Goal: Transaction & Acquisition: Purchase product/service

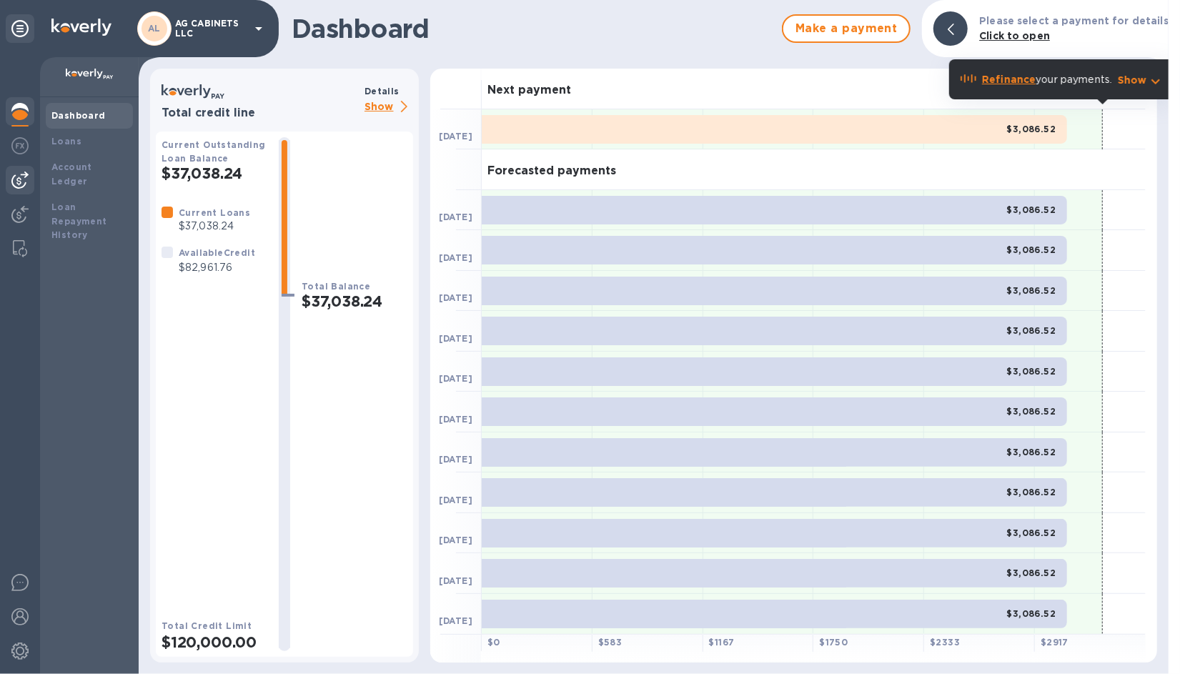
click at [18, 176] on img at bounding box center [19, 180] width 17 height 17
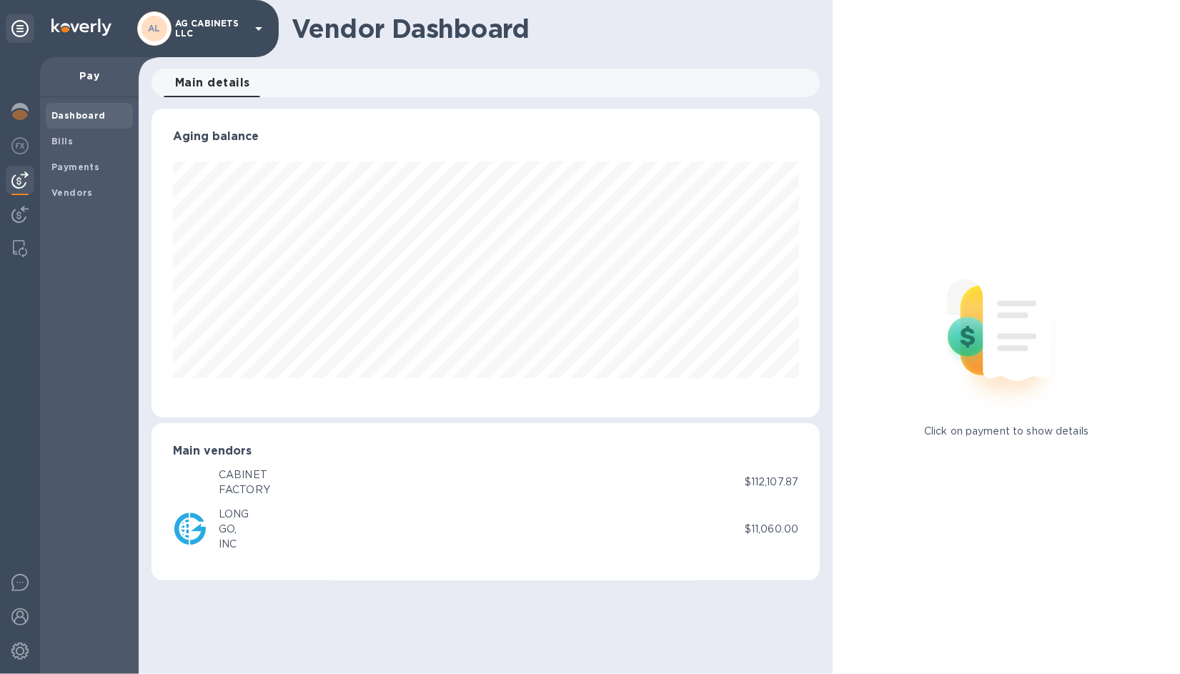
scroll to position [309, 669]
click at [247, 480] on div "CABINET" at bounding box center [244, 474] width 51 height 15
click at [339, 480] on div "CF CABINET FACTORY" at bounding box center [459, 482] width 572 height 34
click at [64, 136] on b "Bills" at bounding box center [61, 141] width 21 height 11
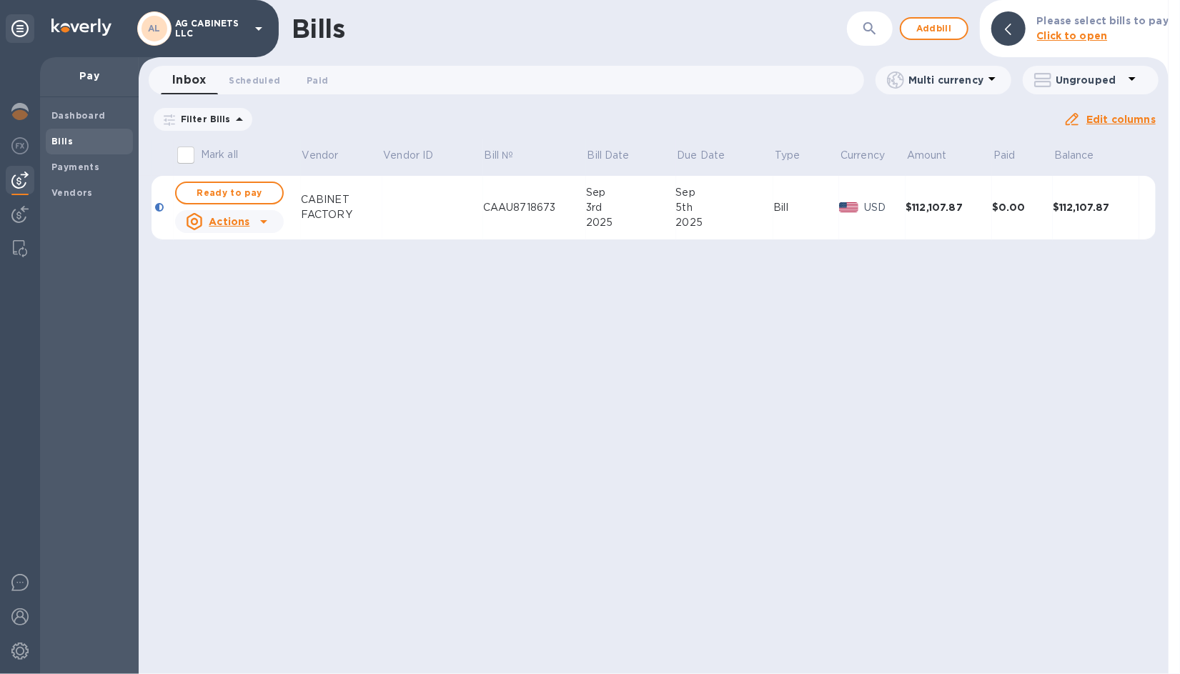
click at [424, 218] on td at bounding box center [432, 208] width 101 height 64
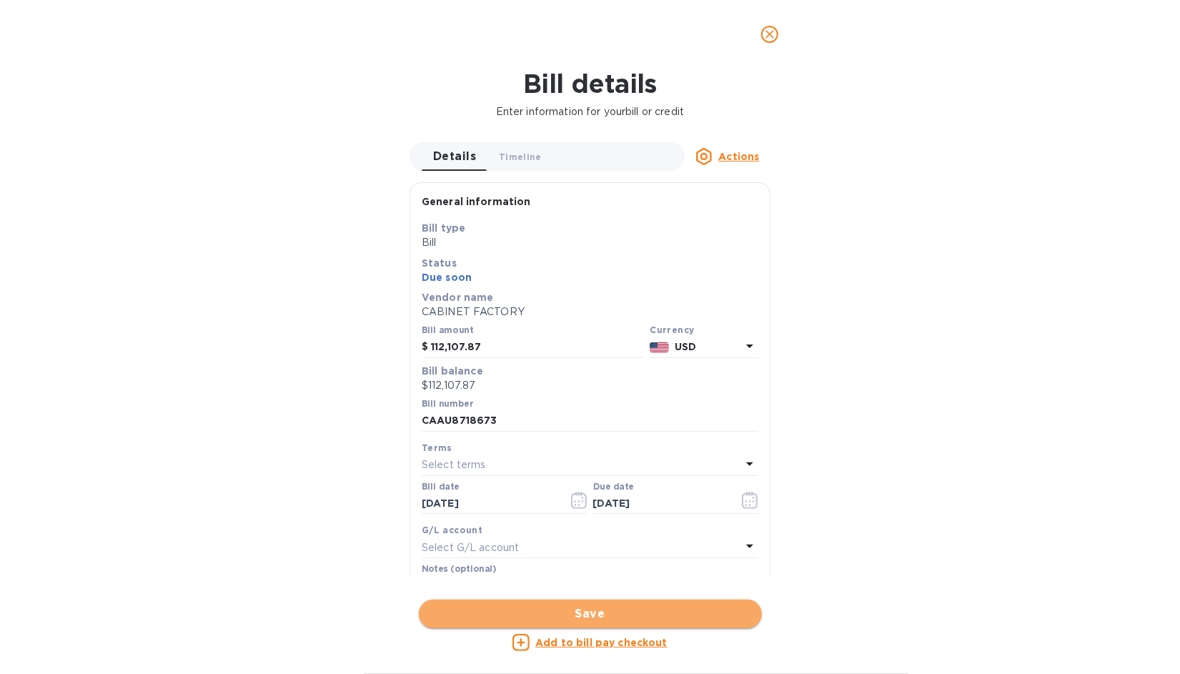
click at [583, 613] on span "Save" at bounding box center [590, 613] width 320 height 17
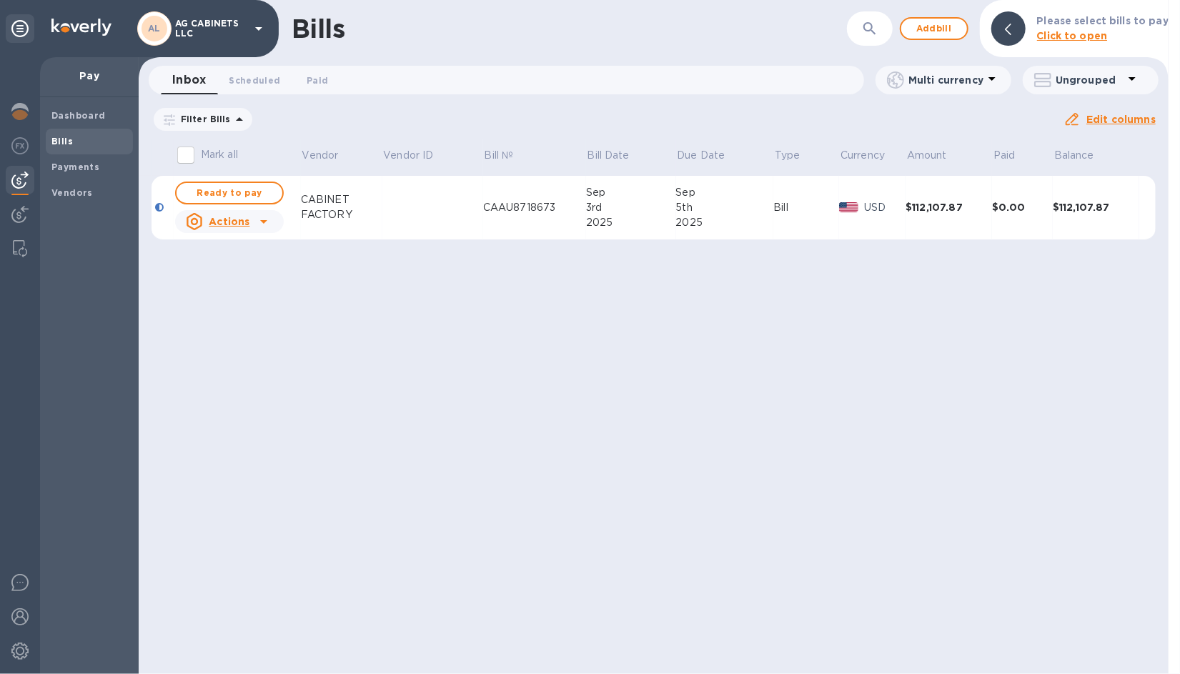
click at [511, 217] on td "CAAU8718673" at bounding box center [534, 208] width 103 height 64
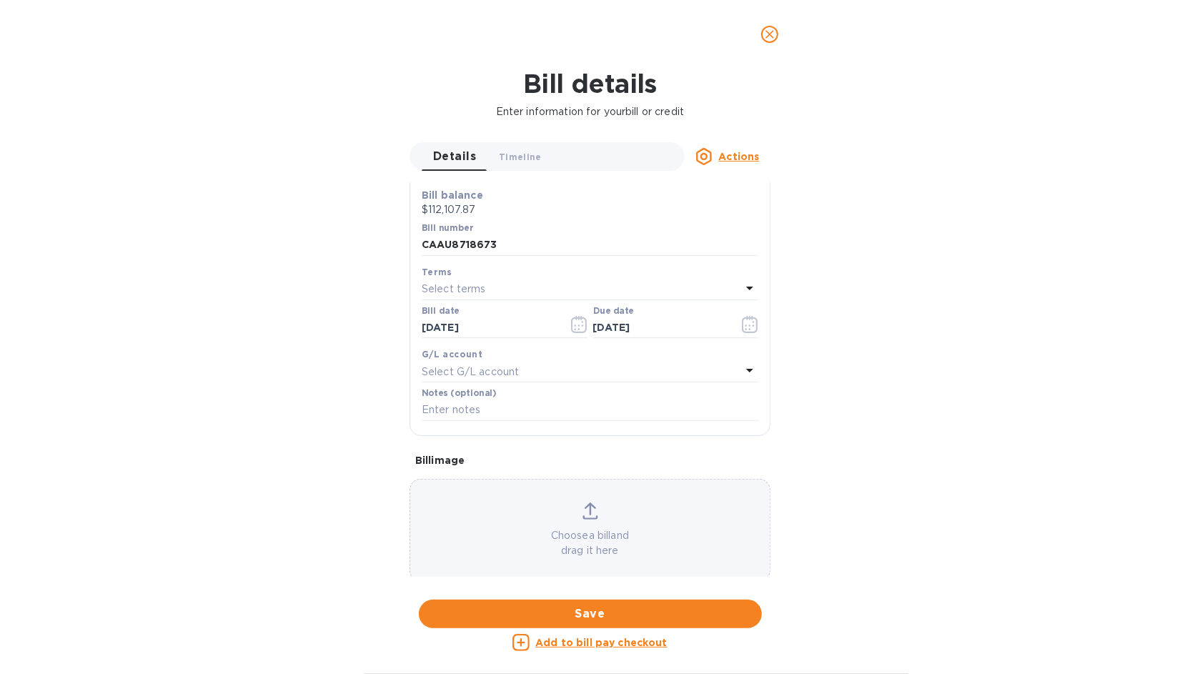
scroll to position [180, 0]
click at [587, 517] on div "Choose a bill and drag it here" at bounding box center [589, 526] width 359 height 56
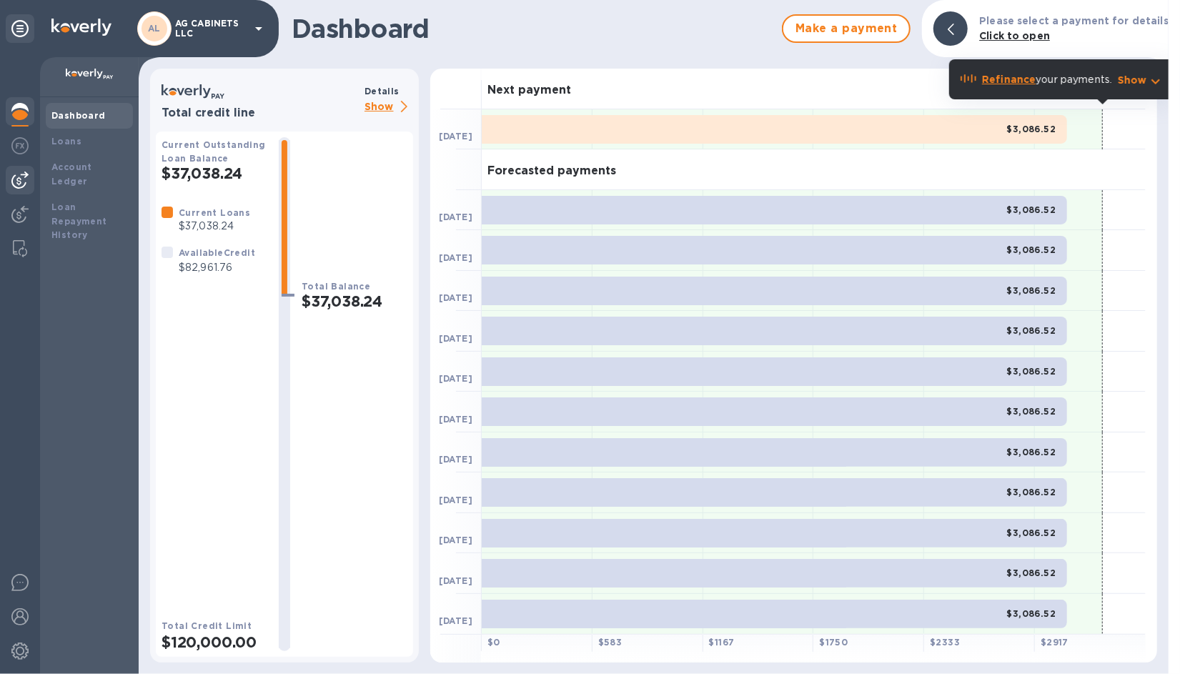
click at [23, 172] on img at bounding box center [19, 180] width 17 height 17
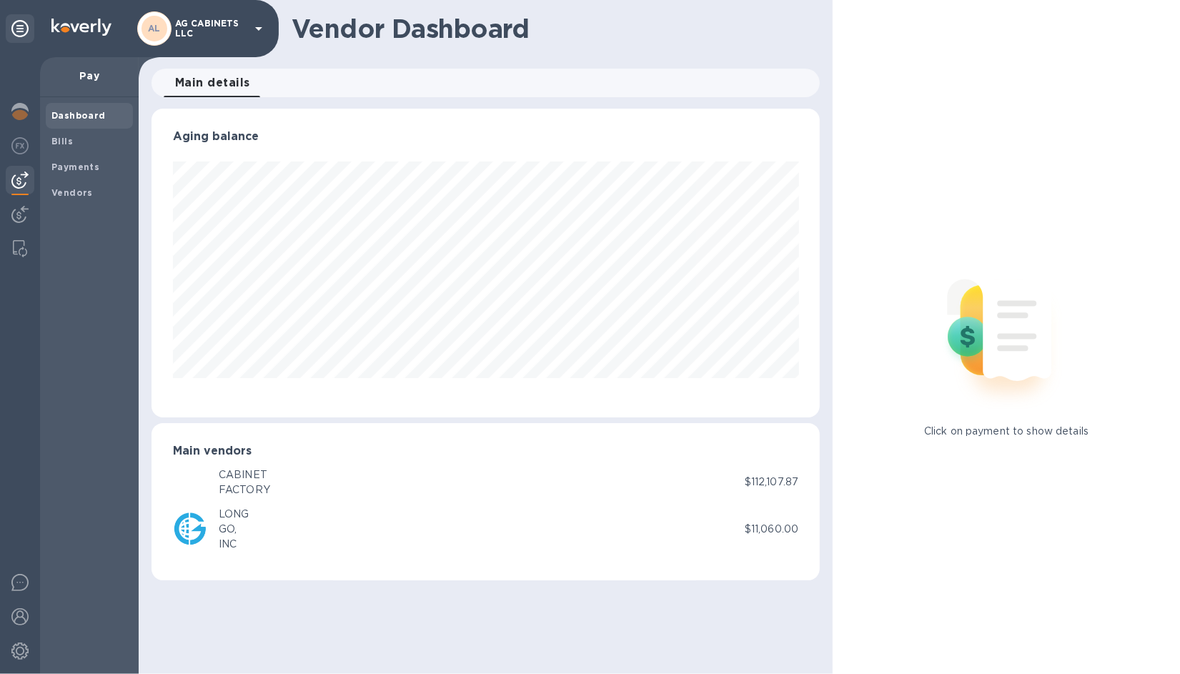
scroll to position [309, 669]
click at [64, 140] on b "Bills" at bounding box center [61, 141] width 21 height 11
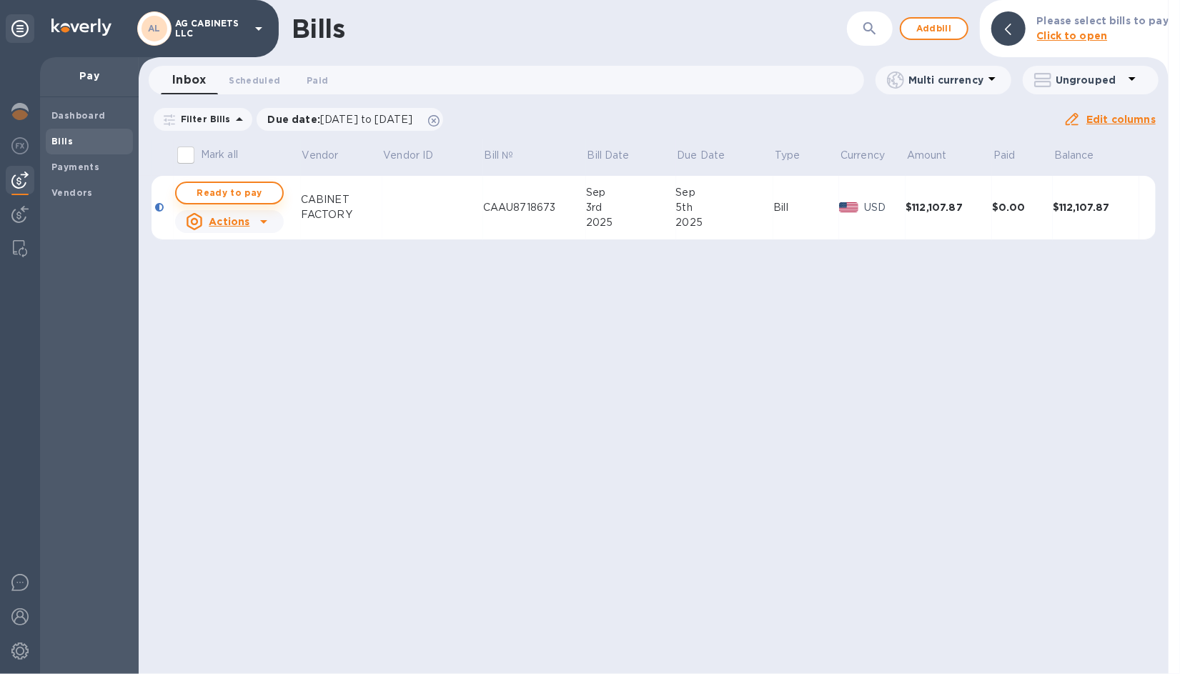
click at [252, 196] on span "Ready to pay" at bounding box center [229, 192] width 83 height 17
checkbox input "true"
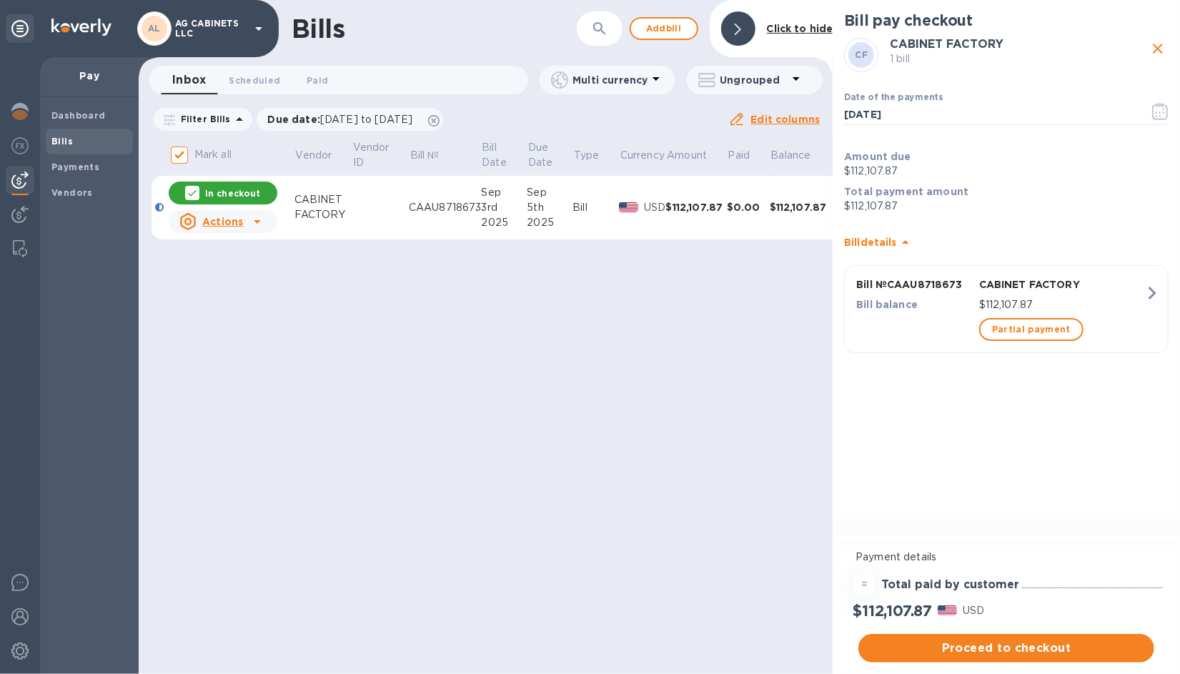
click at [979, 397] on div "Bill pay checkout CF CABINET FACTORY 1 bill Date of the payments [DATE] ​ Amoun…" at bounding box center [1006, 269] width 347 height 538
click at [1027, 329] on span "Partial payment" at bounding box center [1031, 329] width 79 height 17
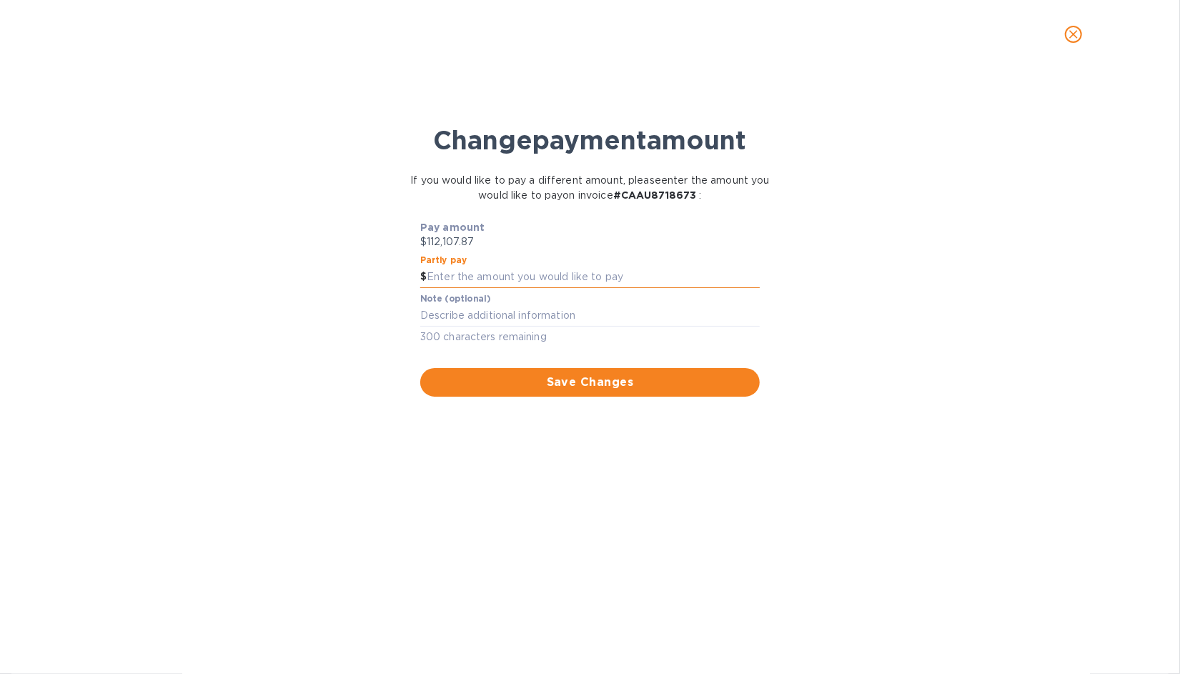
click at [464, 272] on input "text" at bounding box center [593, 277] width 333 height 21
type input "82,000"
click at [807, 348] on div "Change payment amount If you would like to pay a different amount, please enter…" at bounding box center [589, 378] width 1157 height 592
click at [520, 447] on div "Change payment amount If you would like to pay a different amount, please enter…" at bounding box center [589, 378] width 1157 height 592
click at [480, 487] on div "Change payment amount If you would like to pay a different amount, please enter…" at bounding box center [589, 378] width 1157 height 592
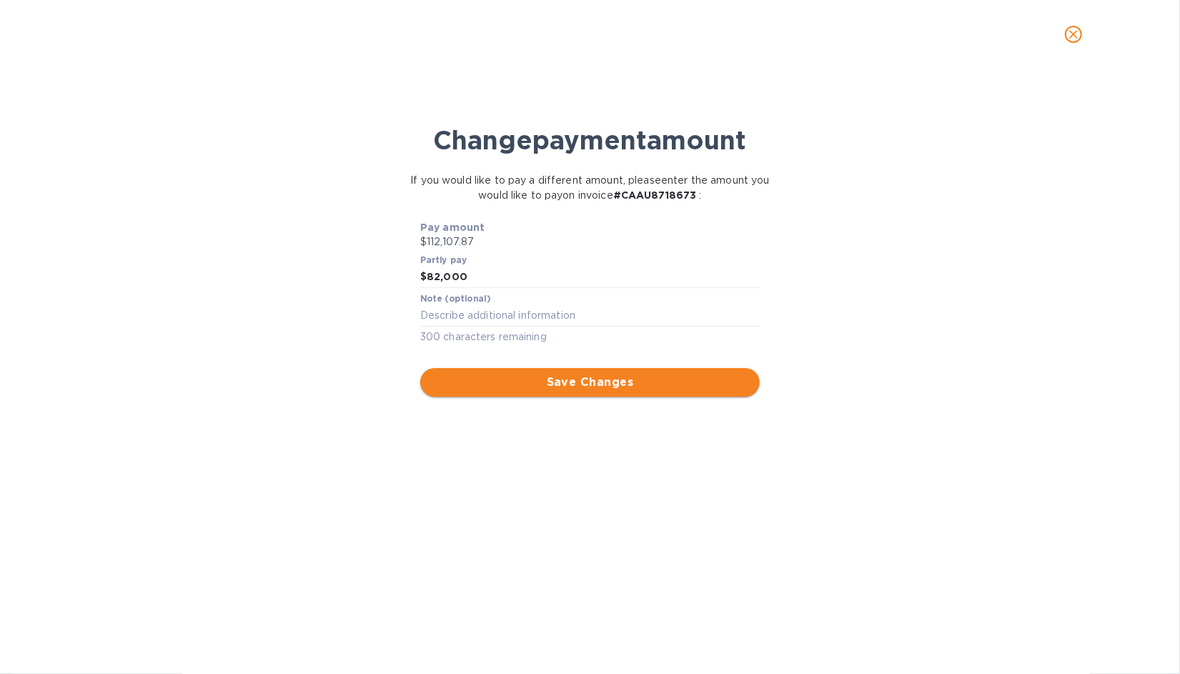
click at [552, 383] on span "Save Changes" at bounding box center [590, 382] width 317 height 17
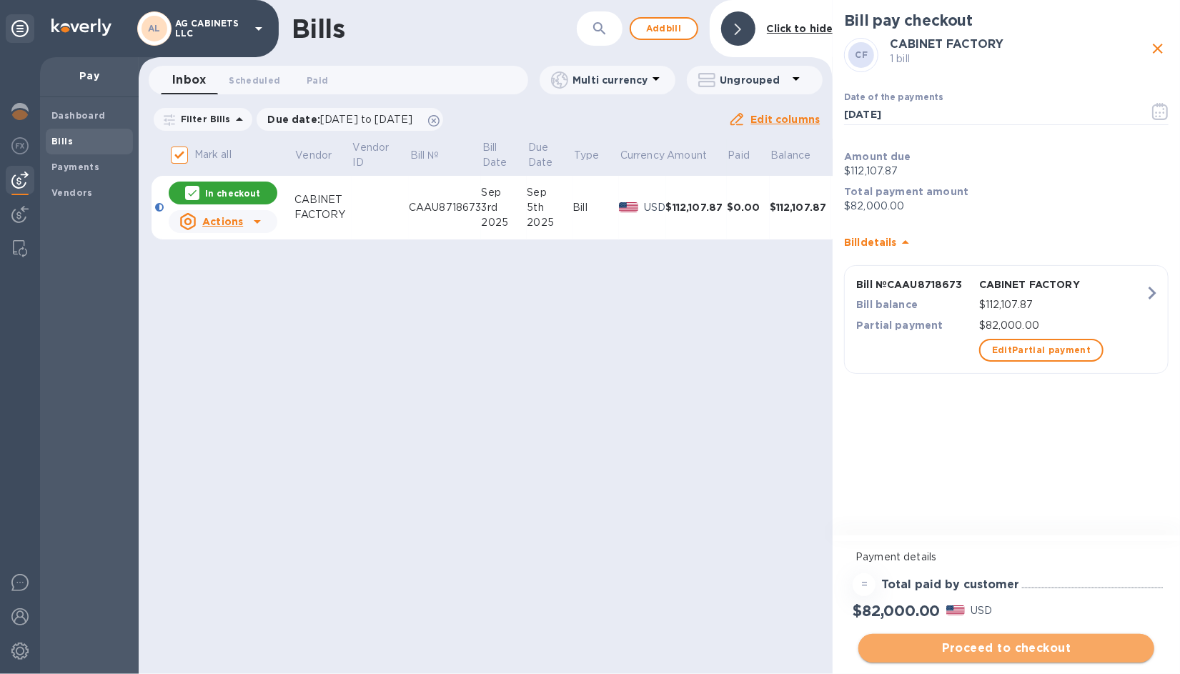
click at [1016, 646] on span "Proceed to checkout" at bounding box center [1006, 648] width 273 height 17
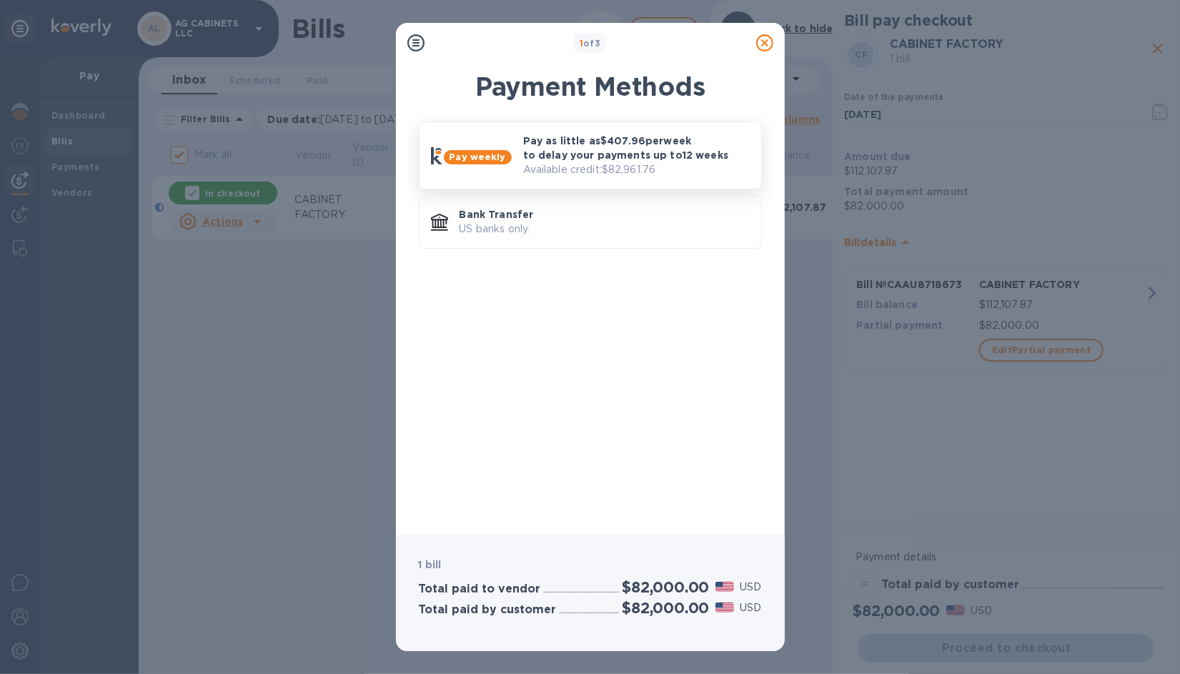
click at [472, 157] on b "Pay weekly" at bounding box center [478, 157] width 56 height 11
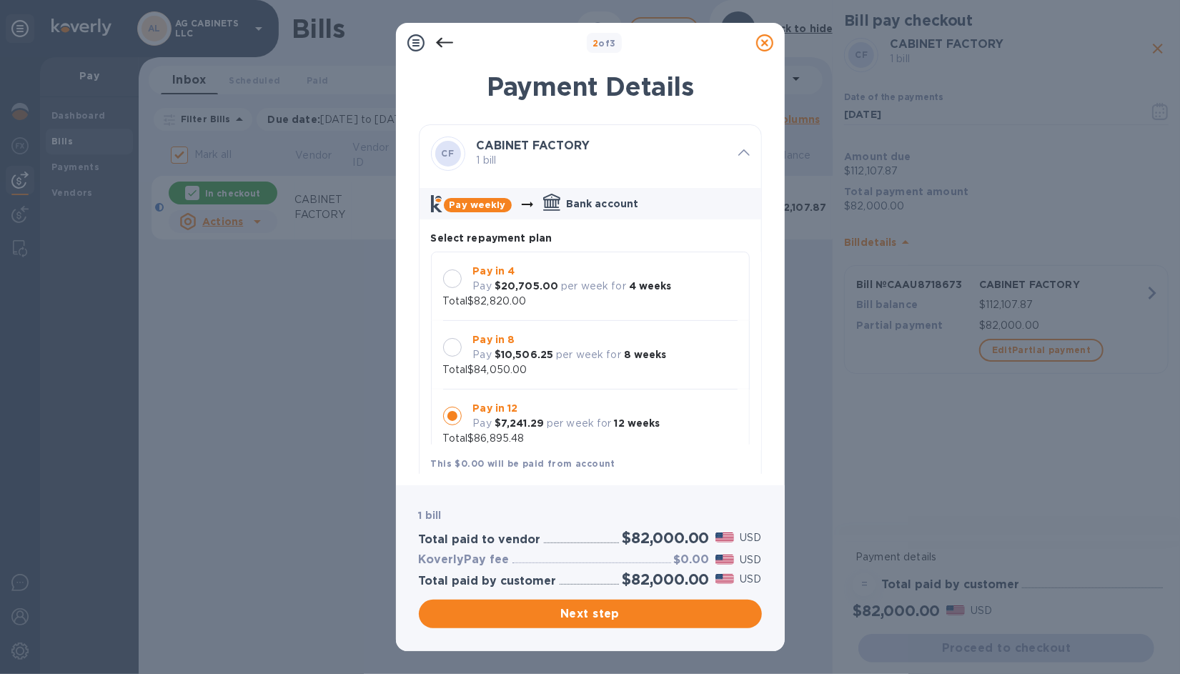
scroll to position [12, 0]
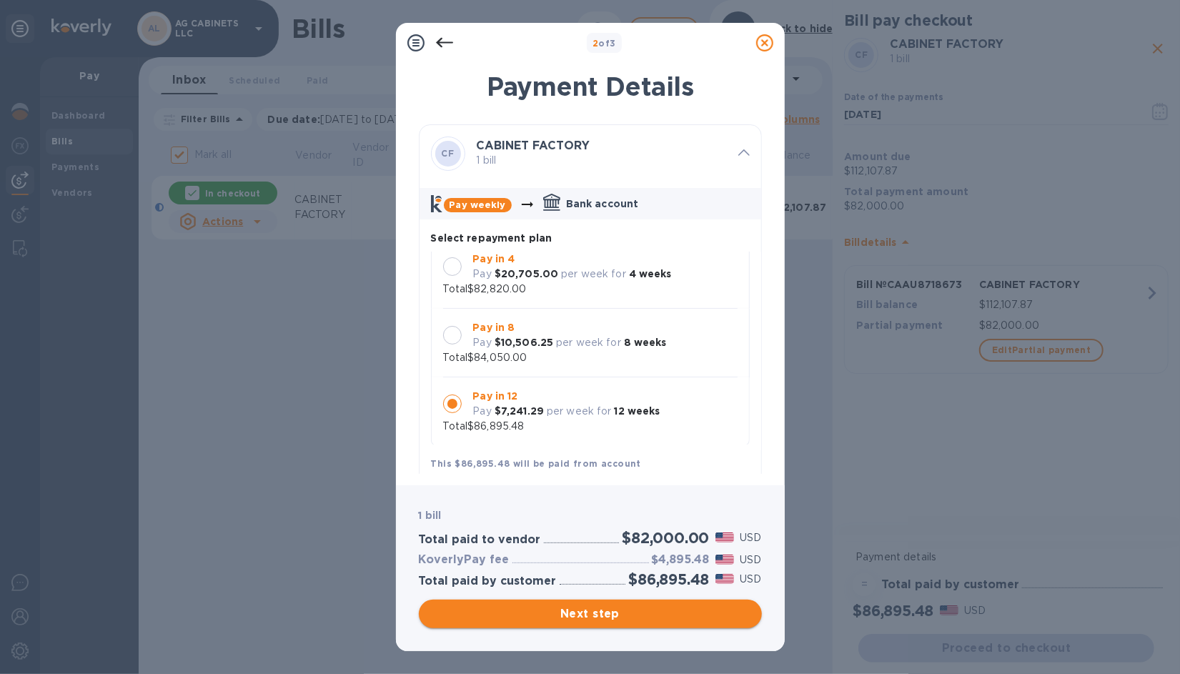
click at [595, 612] on span "Next step" at bounding box center [590, 613] width 320 height 17
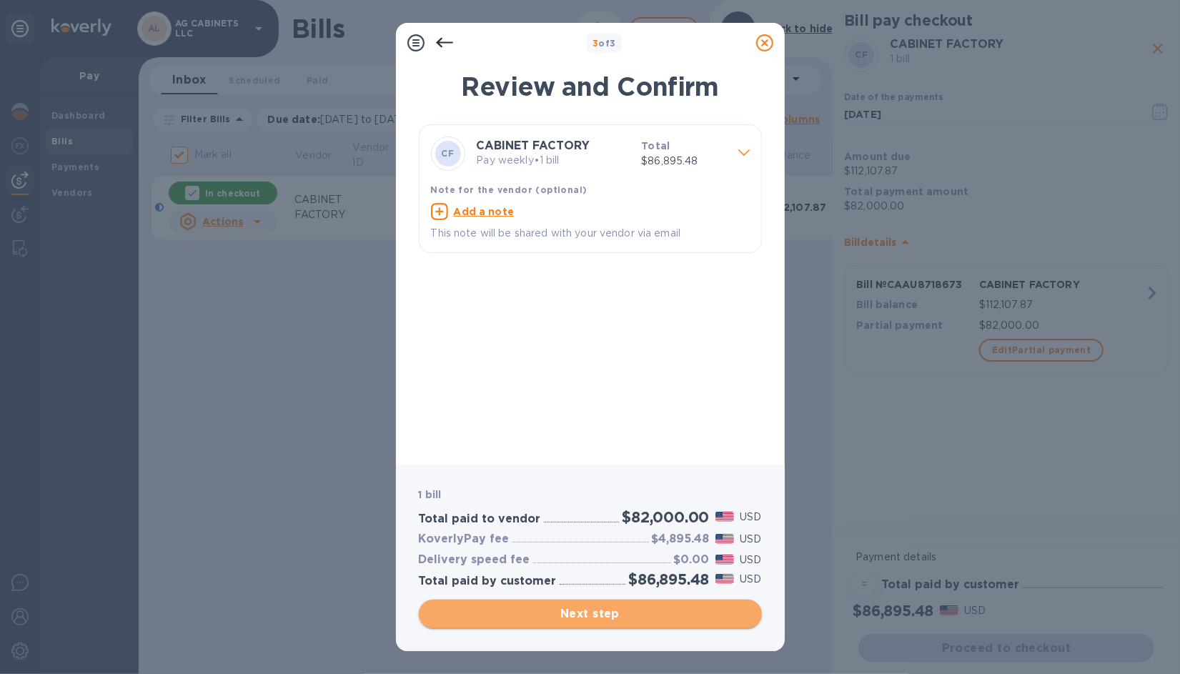
click at [595, 612] on span "Next step" at bounding box center [590, 613] width 320 height 17
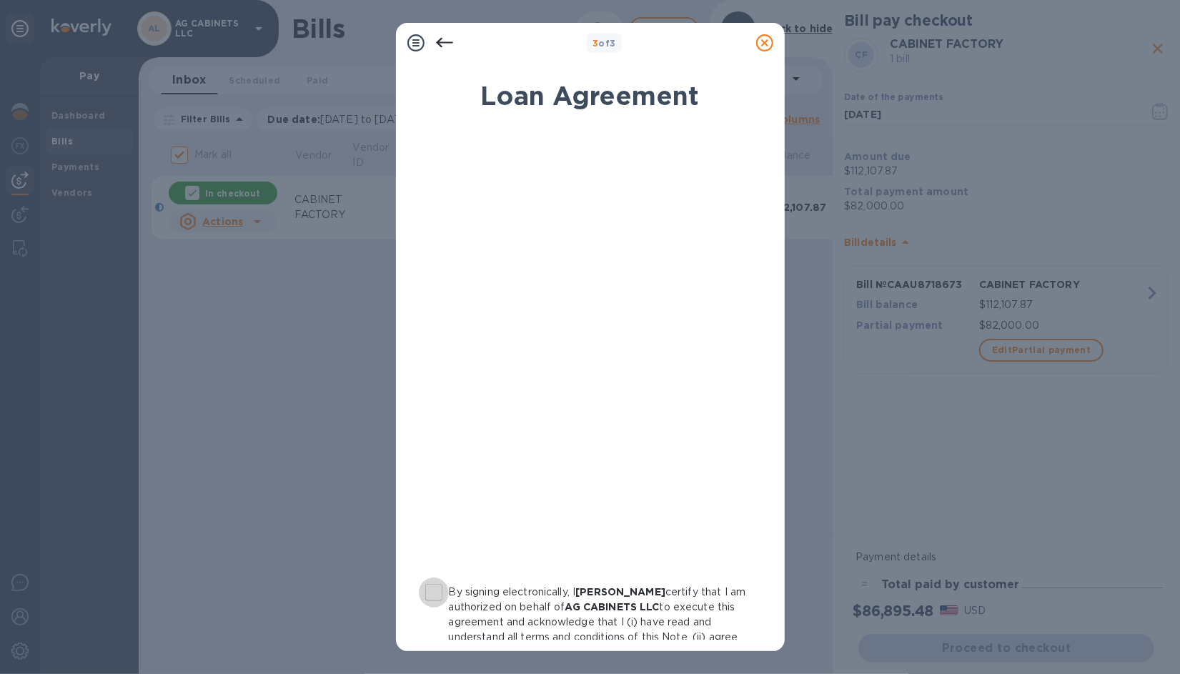
click at [431, 584] on input "By signing electronically, I [PERSON_NAME] certify that I am authorized on beha…" at bounding box center [434, 592] width 30 height 30
checkbox input "true"
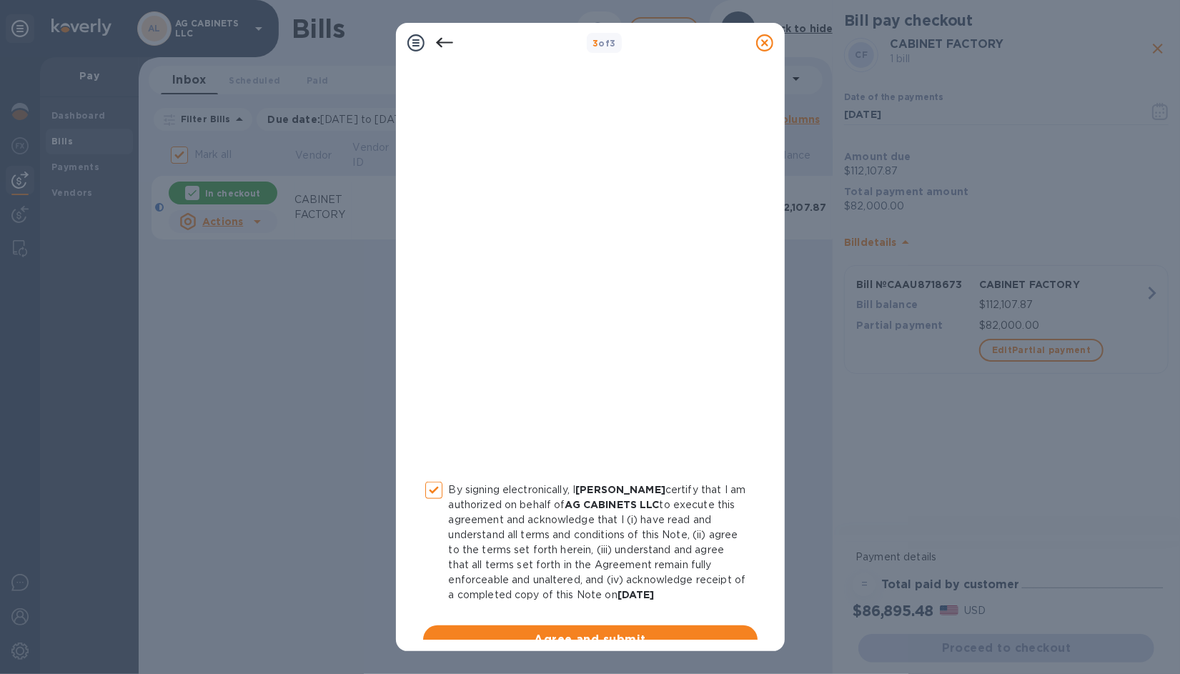
scroll to position [139, 0]
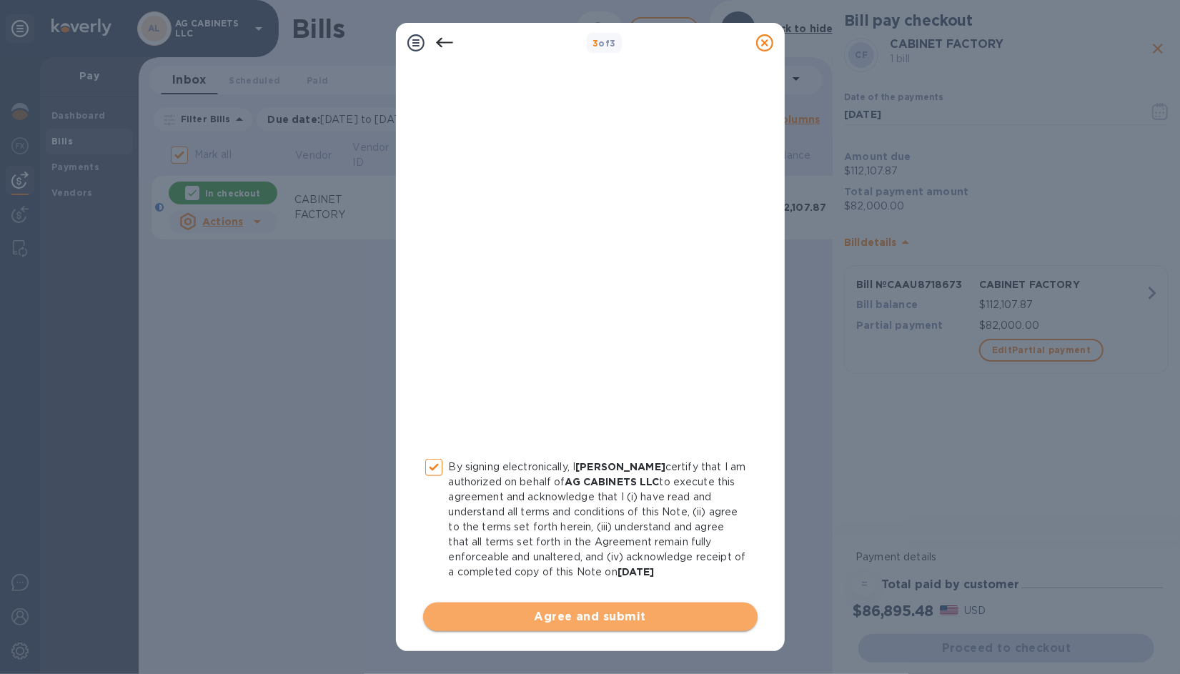
click at [650, 620] on span "Agree and submit" at bounding box center [591, 616] width 312 height 17
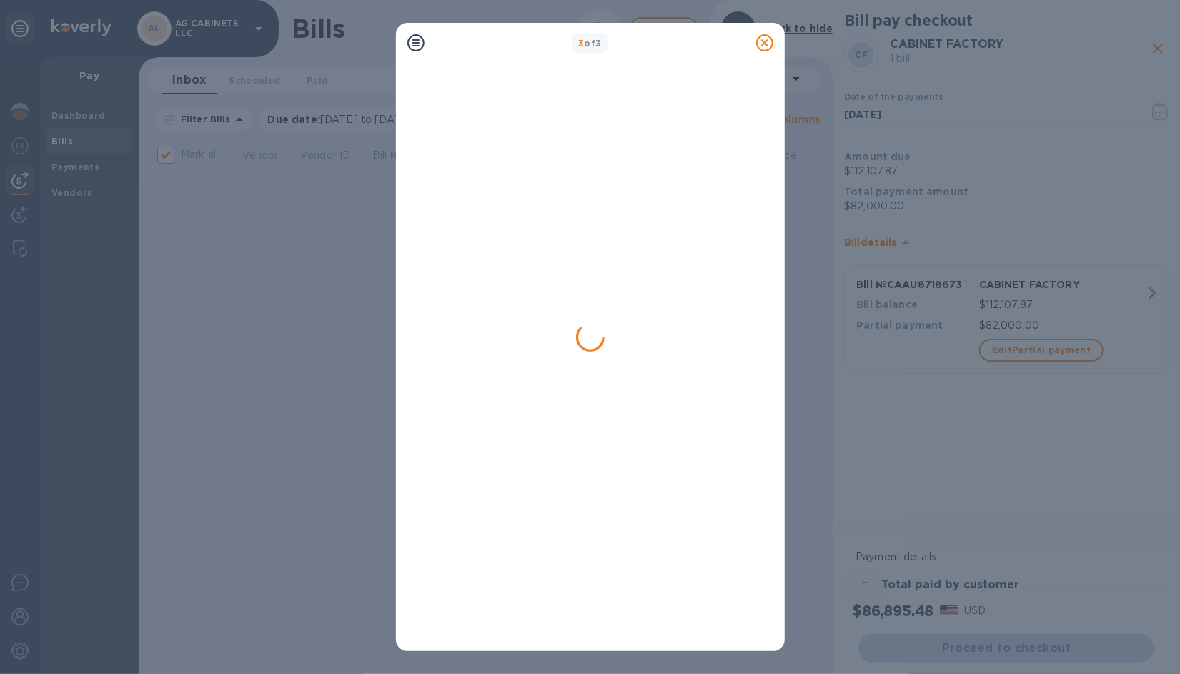
checkbox input "false"
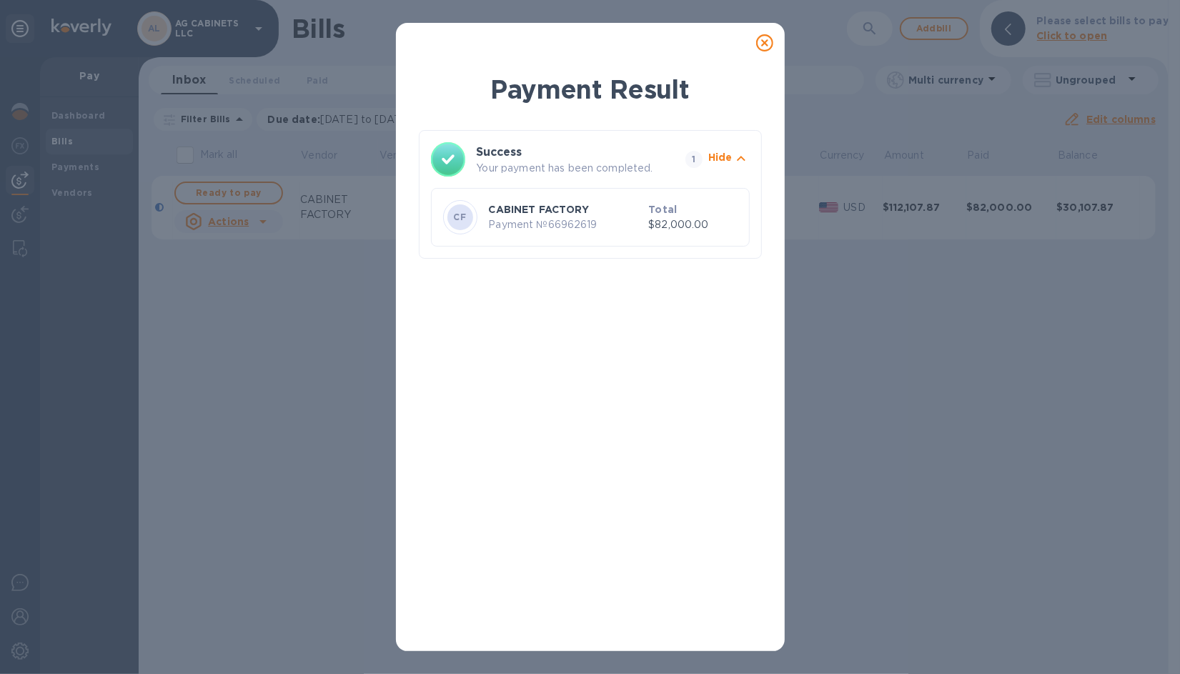
click at [767, 44] on icon at bounding box center [764, 42] width 17 height 17
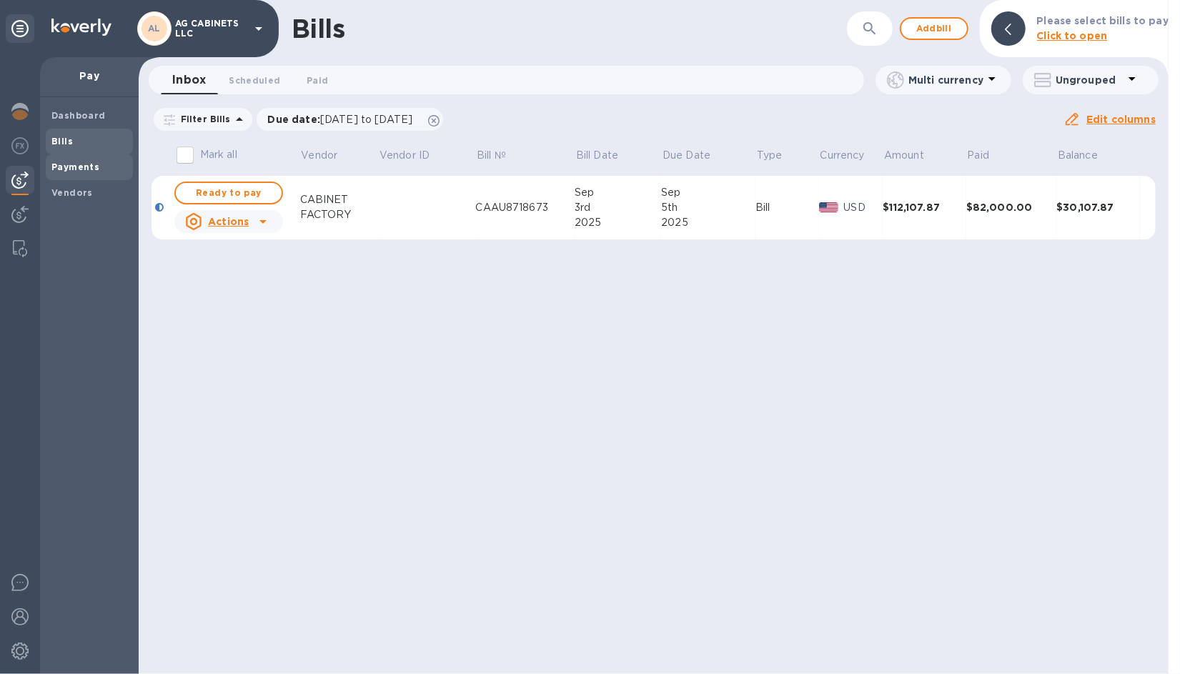
click at [89, 167] on b "Payments" at bounding box center [75, 167] width 48 height 11
